Goal: Task Accomplishment & Management: Manage account settings

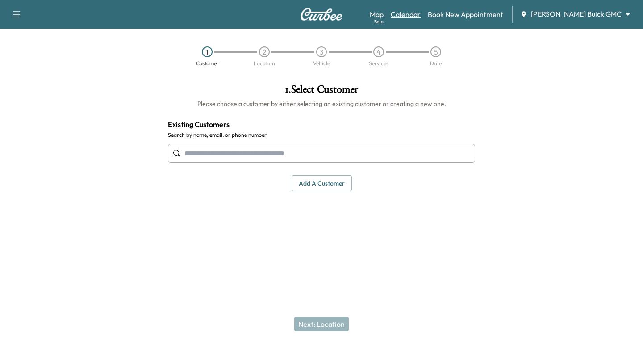
click at [421, 16] on link "Calendar" at bounding box center [406, 14] width 30 height 11
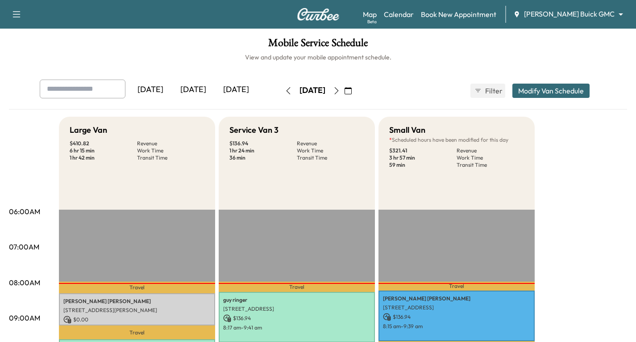
click at [340, 93] on icon "button" at bounding box center [336, 90] width 7 height 7
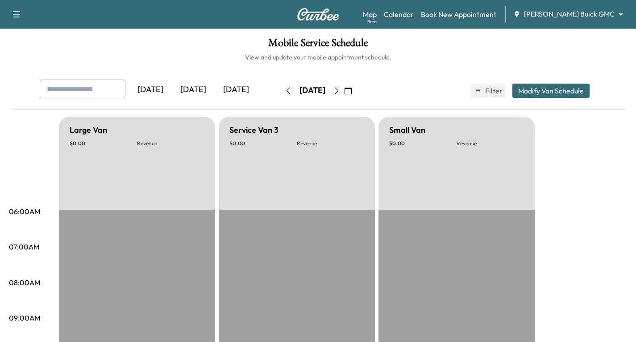
click at [344, 93] on div "[DATE]" at bounding box center [312, 90] width 63 height 14
click at [340, 93] on icon "button" at bounding box center [336, 90] width 7 height 7
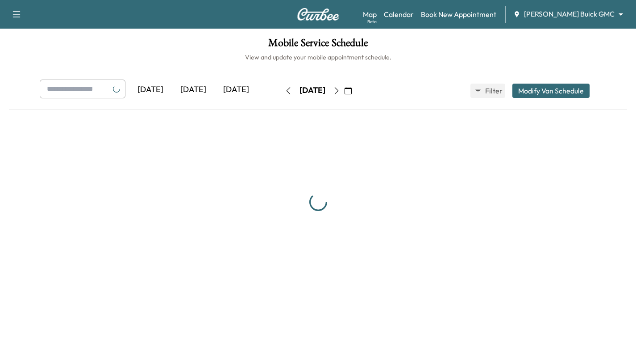
click at [340, 93] on icon "button" at bounding box center [336, 90] width 7 height 7
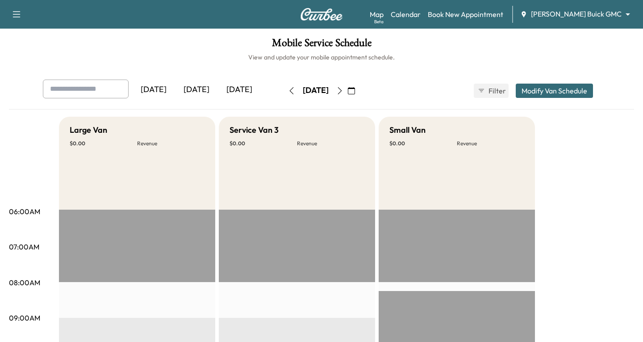
click at [621, 16] on body "Support Log Out Map Beta Calendar Book New Appointment [PERSON_NAME] Buick GMC …" at bounding box center [321, 171] width 643 height 342
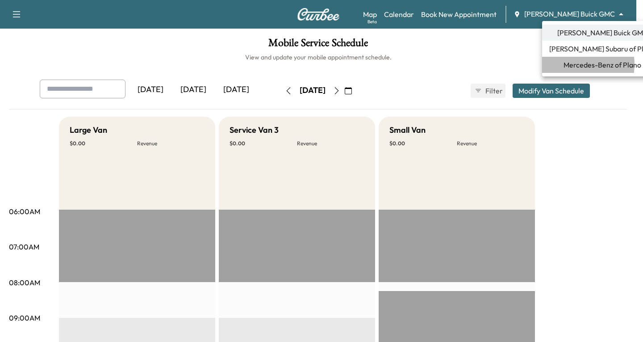
drag, startPoint x: 572, startPoint y: 64, endPoint x: 543, endPoint y: 63, distance: 29.5
click at [563, 63] on span "Mercedes-Benz of Plano" at bounding box center [602, 64] width 78 height 11
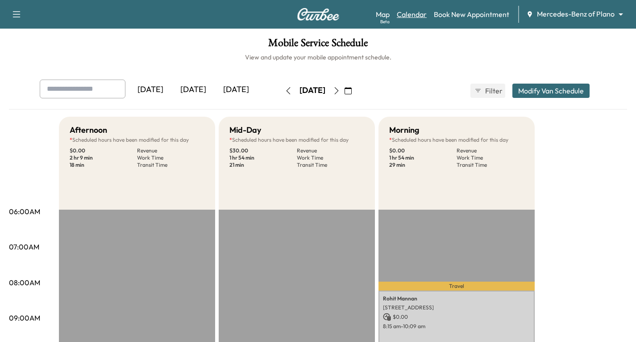
click at [412, 14] on link "Calendar" at bounding box center [412, 14] width 30 height 11
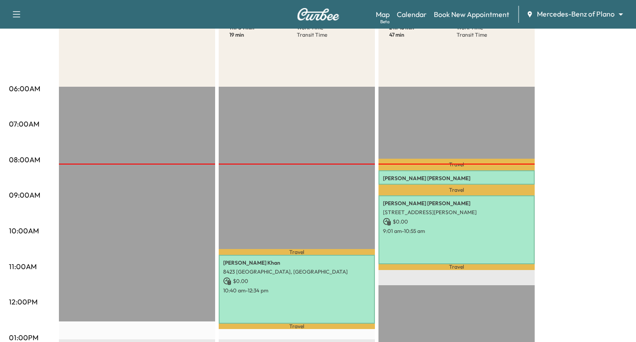
scroll to position [45, 0]
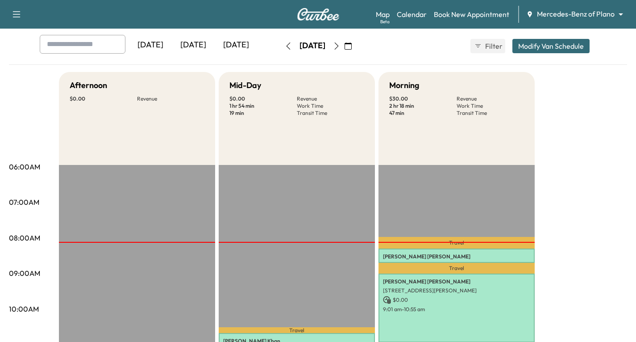
click at [340, 44] on icon "button" at bounding box center [336, 45] width 7 height 7
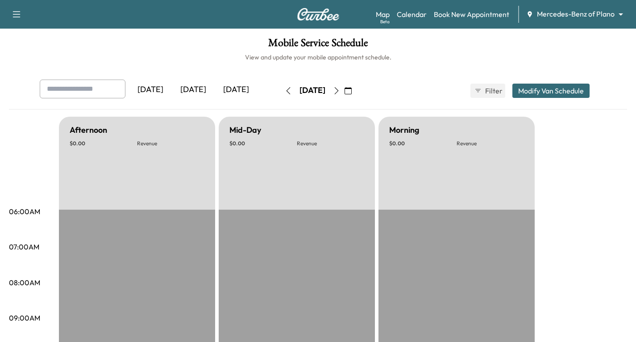
click at [361, 44] on h1 "Mobile Service Schedule" at bounding box center [318, 45] width 618 height 15
click at [340, 89] on icon "button" at bounding box center [336, 90] width 7 height 7
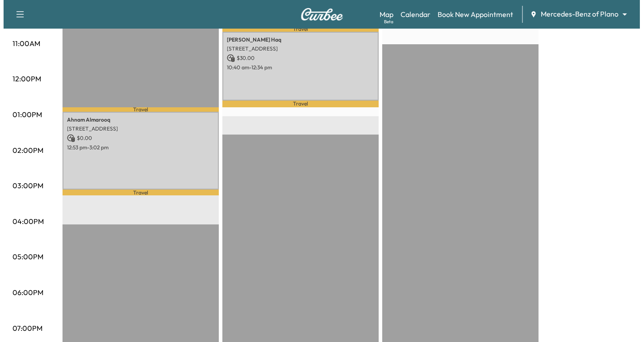
scroll to position [230, 0]
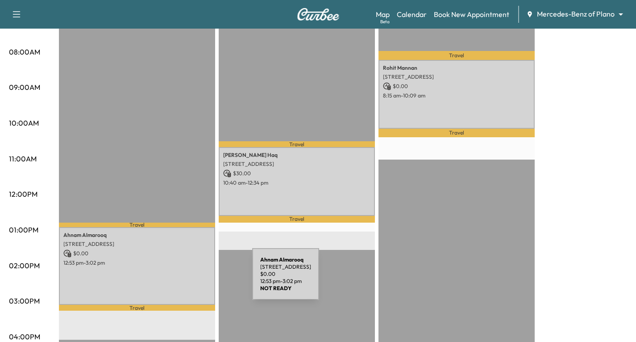
drag, startPoint x: 150, startPoint y: 267, endPoint x: 185, endPoint y: 279, distance: 37.1
click at [185, 279] on div "Ahnam Almarooq [STREET_ADDRESS] $ 0.00 12:53 pm - 3:02 pm" at bounding box center [137, 266] width 156 height 78
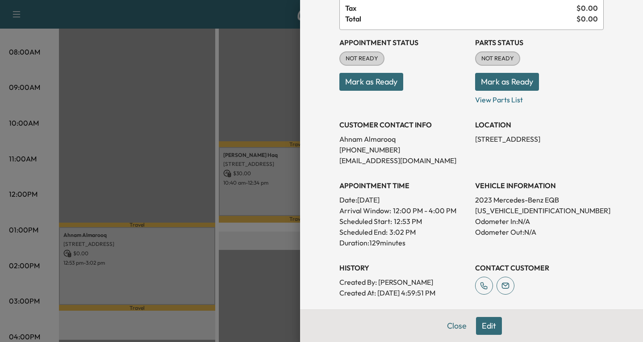
scroll to position [89, 0]
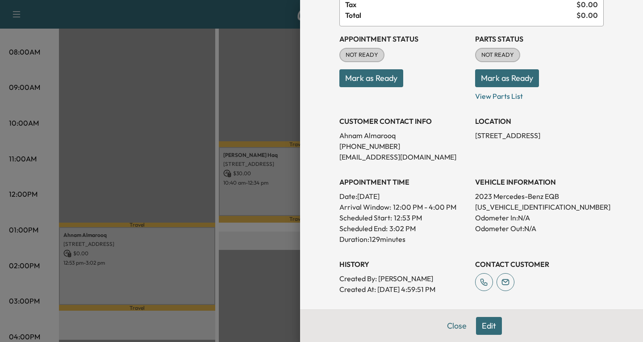
click at [168, 165] on div at bounding box center [321, 171] width 643 height 342
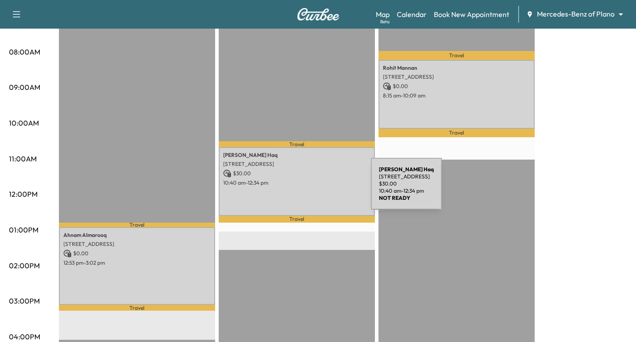
drag, startPoint x: 292, startPoint y: 179, endPoint x: 304, endPoint y: 189, distance: 15.5
click at [304, 189] on div "[PERSON_NAME] [STREET_ADDRESS] $ 30.00 10:40 am - 12:34 pm" at bounding box center [297, 181] width 156 height 68
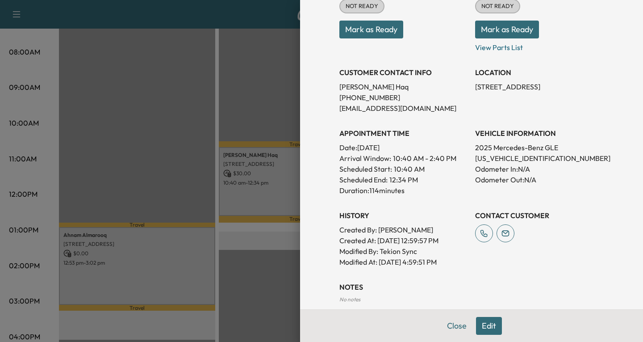
scroll to position [134, 0]
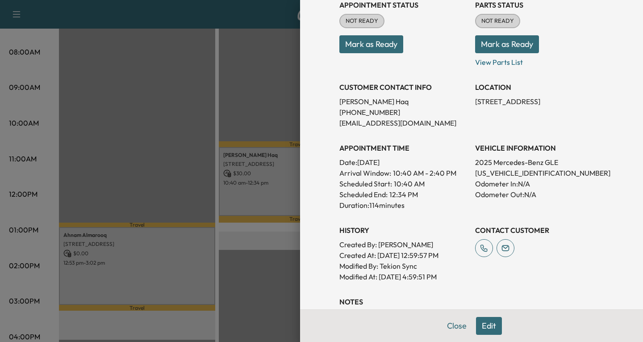
click at [263, 182] on div at bounding box center [321, 171] width 643 height 342
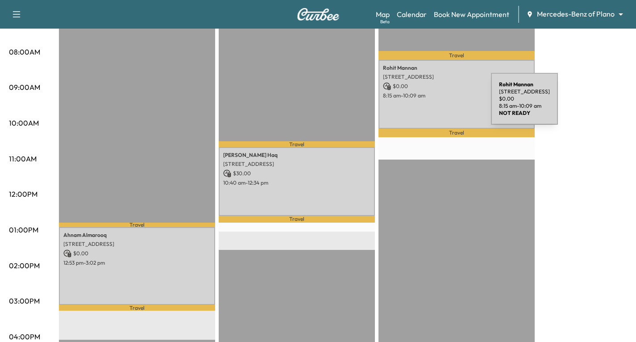
click at [424, 104] on div "[PERSON_NAME] [STREET_ADDRESS] $ 0.00 8:15 am - 10:09 am" at bounding box center [457, 94] width 156 height 68
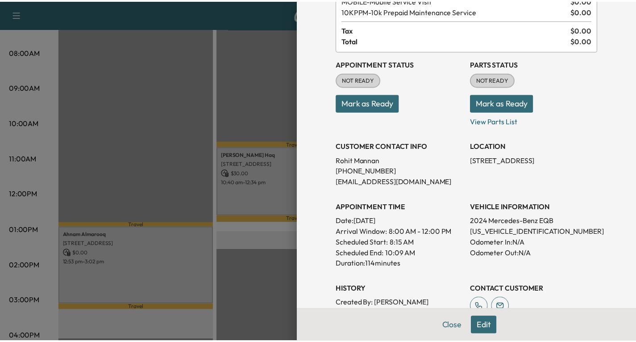
scroll to position [45, 0]
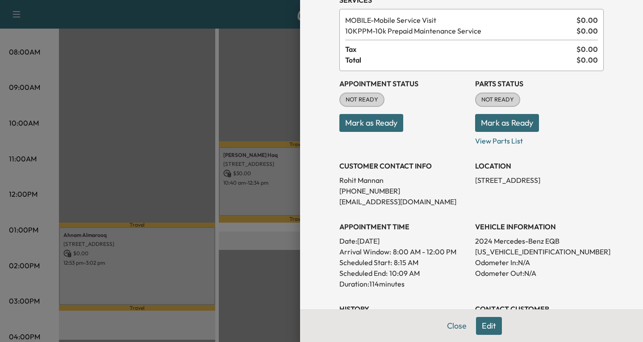
click at [156, 146] on div at bounding box center [321, 171] width 643 height 342
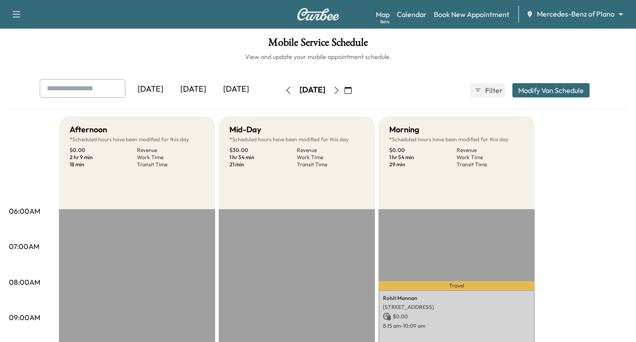
scroll to position [0, 0]
click at [338, 92] on icon "button" at bounding box center [336, 90] width 4 height 7
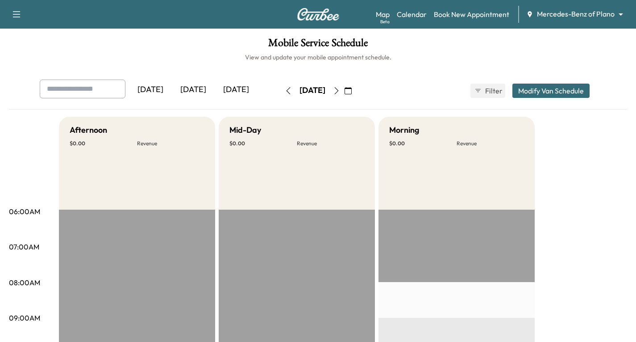
click at [338, 92] on icon "button" at bounding box center [336, 90] width 4 height 7
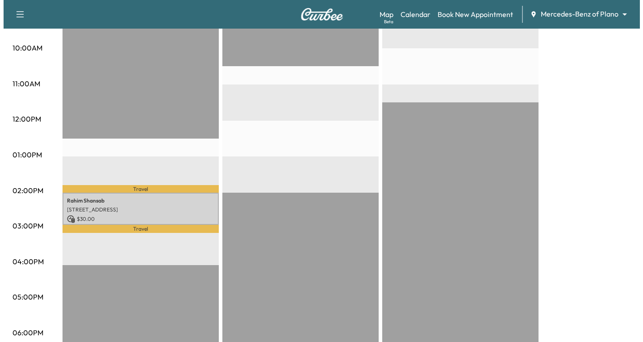
scroll to position [313, 0]
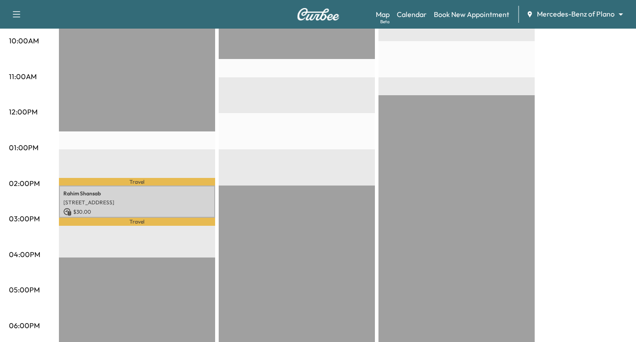
drag, startPoint x: 184, startPoint y: 197, endPoint x: 275, endPoint y: 231, distance: 97.9
click at [275, 231] on div "EST Start" at bounding box center [297, 185] width 156 height 577
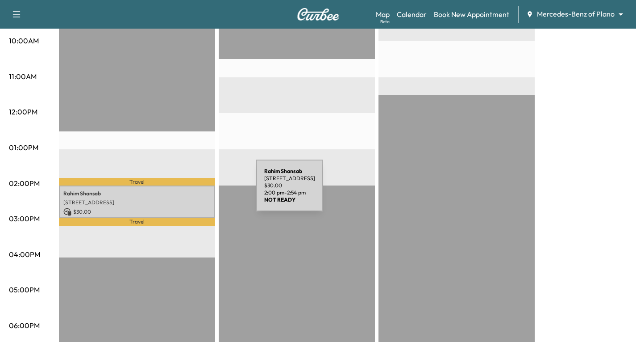
click at [189, 191] on p "[PERSON_NAME]" at bounding box center [136, 193] width 147 height 7
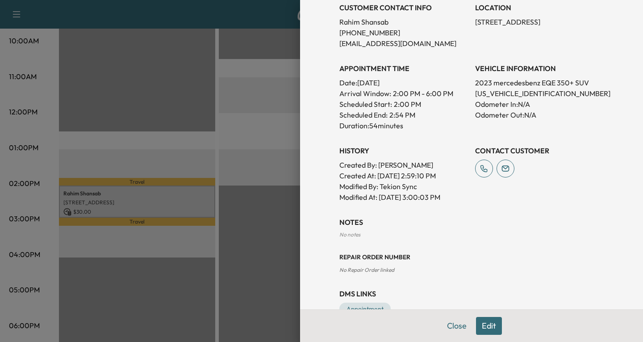
scroll to position [226, 0]
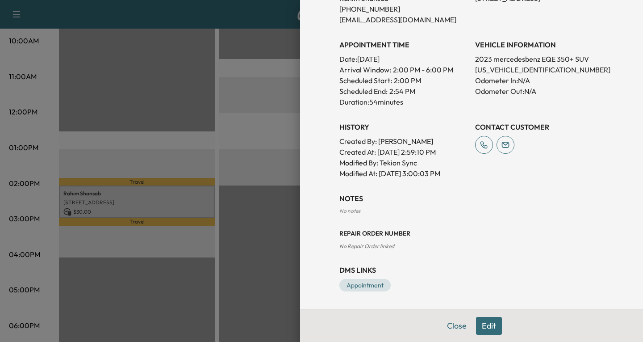
click at [488, 325] on button "Edit" at bounding box center [489, 326] width 26 height 18
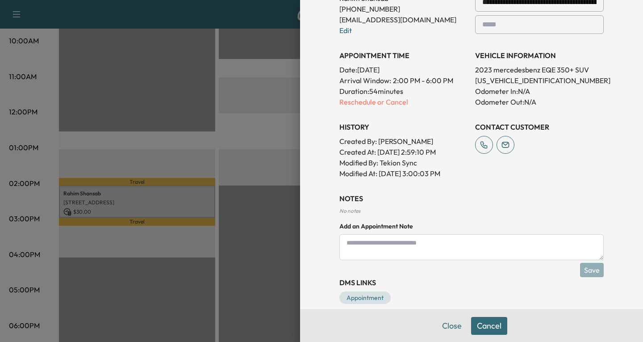
click at [342, 238] on textarea at bounding box center [471, 247] width 264 height 26
paste textarea "**********"
type textarea "**********"
click at [583, 270] on button "Save" at bounding box center [592, 270] width 24 height 14
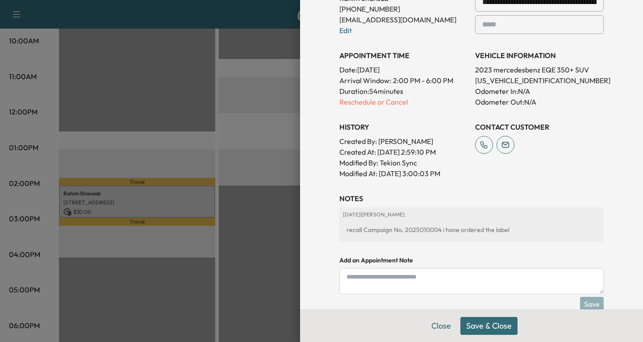
click at [483, 329] on button "Save & Close" at bounding box center [488, 326] width 57 height 18
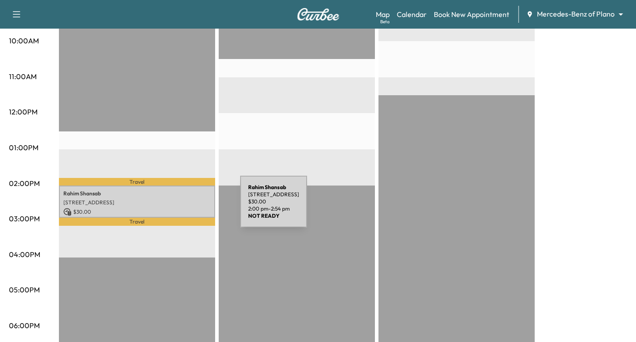
drag, startPoint x: 167, startPoint y: 203, endPoint x: 173, endPoint y: 207, distance: 6.8
click at [173, 208] on p "$ 30.00" at bounding box center [136, 212] width 147 height 8
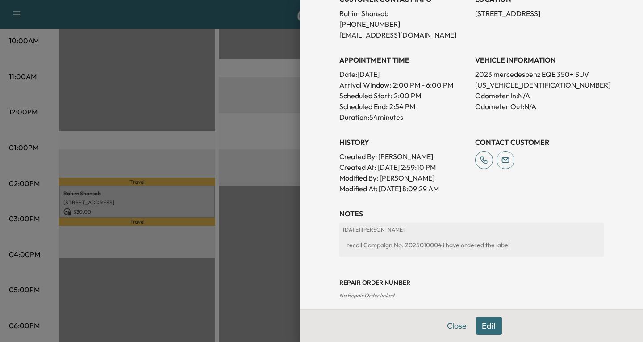
scroll to position [223, 0]
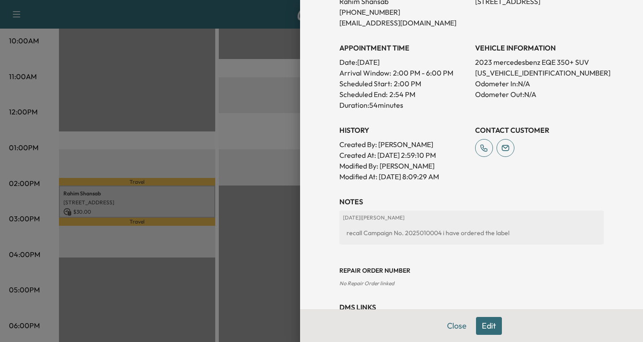
click at [482, 324] on button "Edit" at bounding box center [489, 326] width 26 height 18
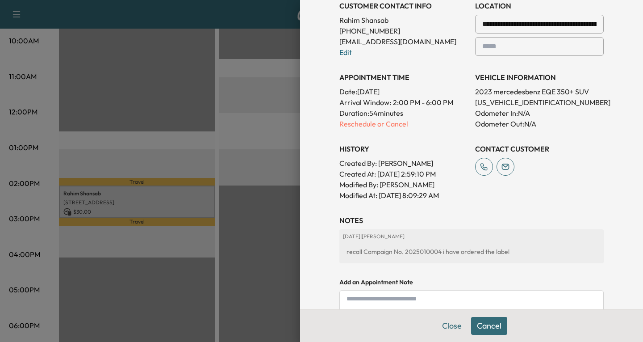
scroll to position [242, 0]
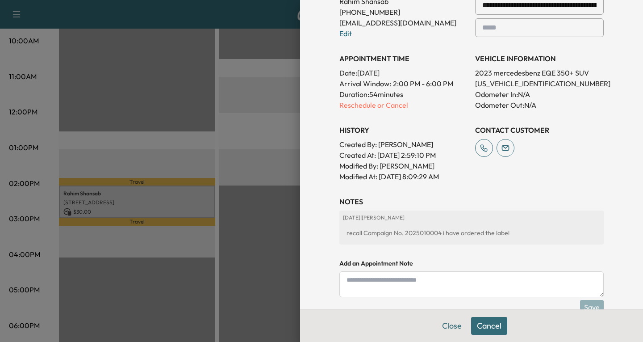
click at [357, 282] on textarea at bounding box center [471, 284] width 264 height 26
type textarea "**********"
click at [585, 301] on button "Save" at bounding box center [592, 307] width 24 height 14
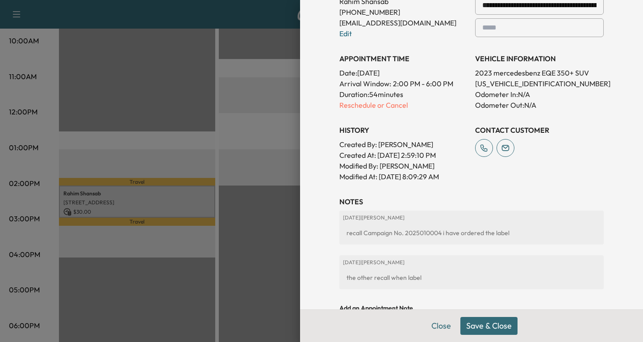
click at [498, 326] on button "Save & Close" at bounding box center [488, 326] width 57 height 18
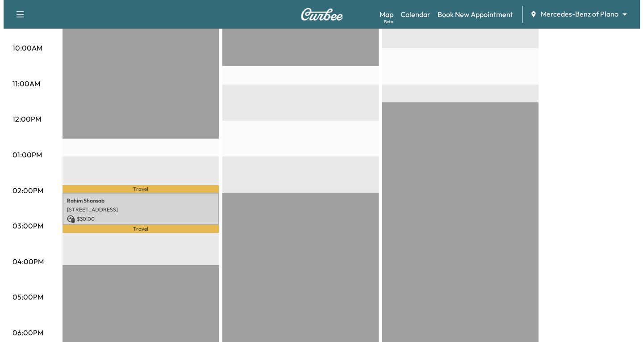
scroll to position [313, 0]
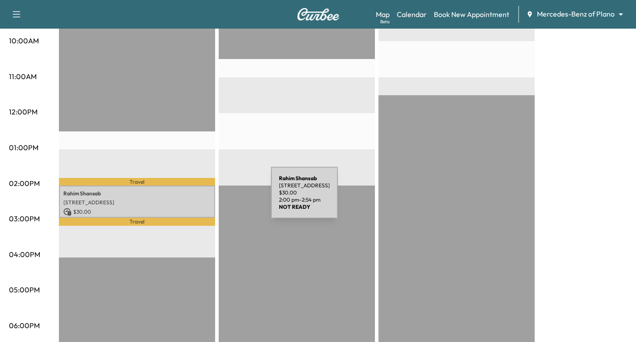
click at [204, 199] on p "[STREET_ADDRESS]" at bounding box center [136, 202] width 147 height 7
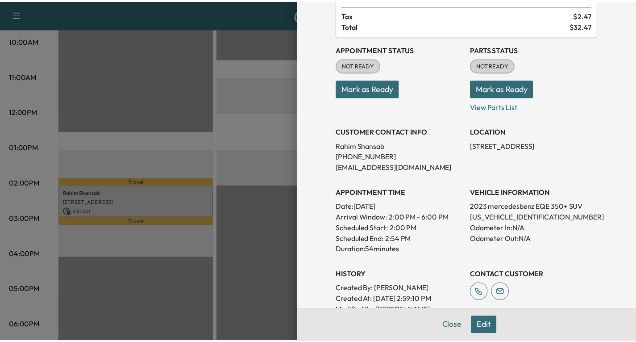
scroll to position [89, 0]
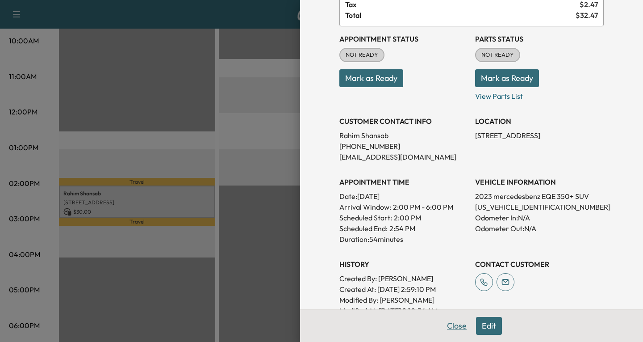
click at [455, 330] on button "Close" at bounding box center [456, 326] width 31 height 18
